Goal: Navigation & Orientation: Go to known website

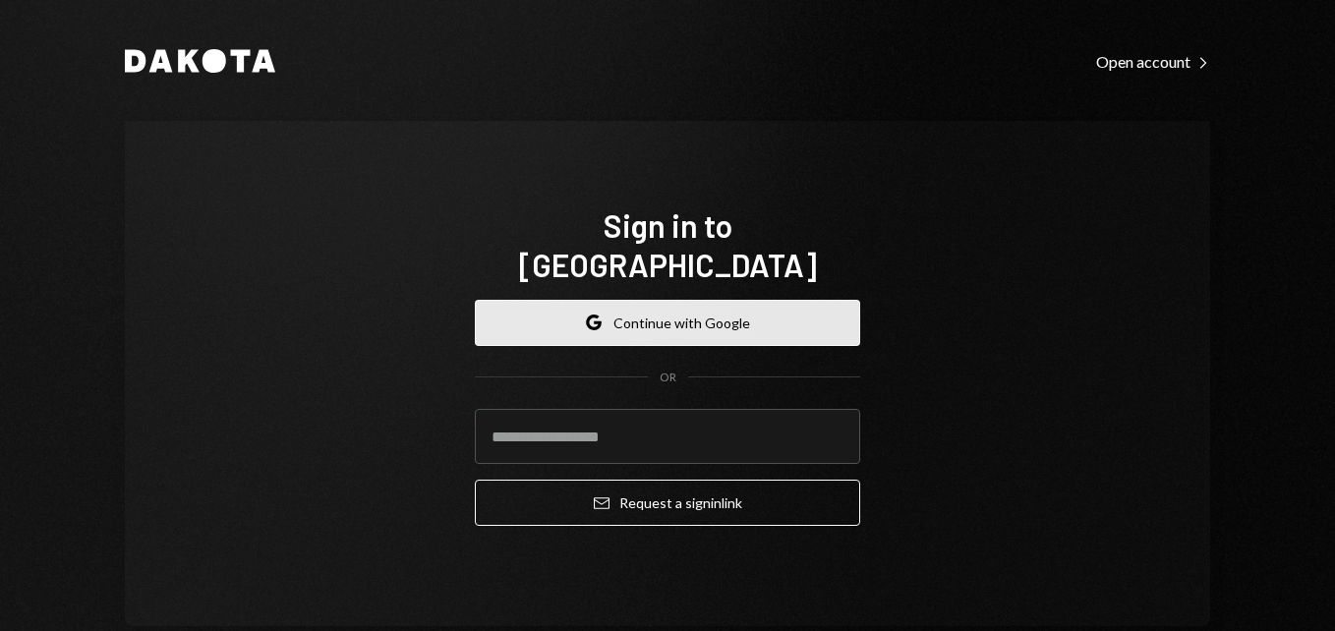
click at [646, 303] on button "Google Continue with Google" at bounding box center [667, 323] width 385 height 46
